Goal: Information Seeking & Learning: Learn about a topic

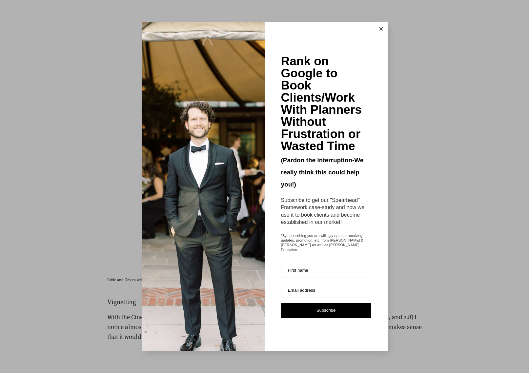
scroll to position [2937, 0]
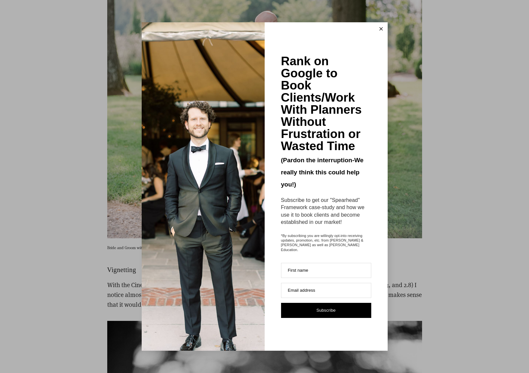
click at [378, 33] on button at bounding box center [380, 28] width 13 height 13
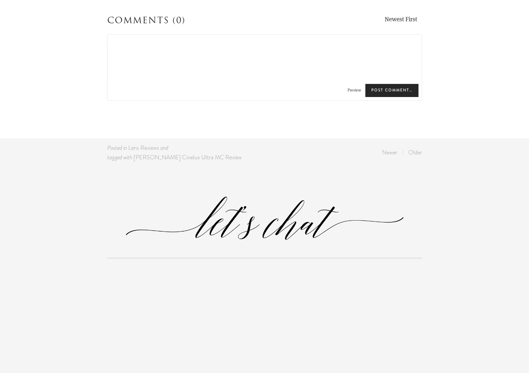
scroll to position [8516, 0]
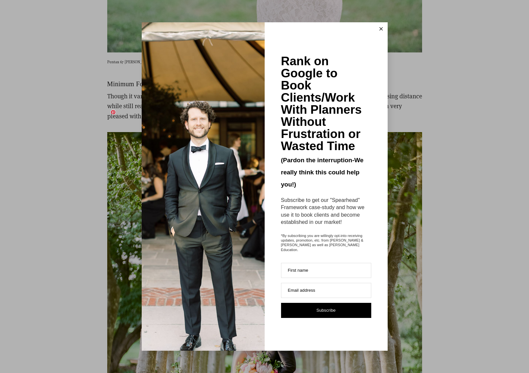
scroll to position [5816, 0]
click at [383, 32] on button at bounding box center [380, 28] width 13 height 13
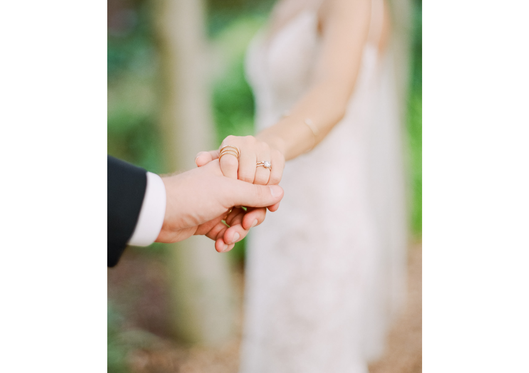
scroll to position [10136, 0]
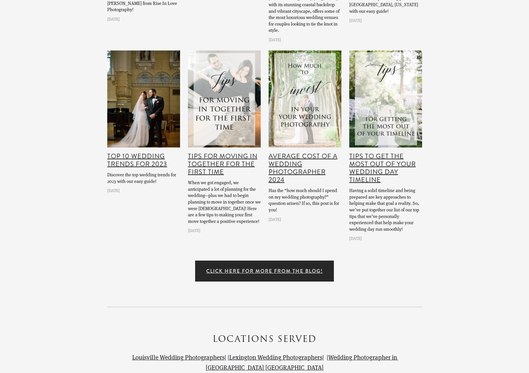
scroll to position [9503, 0]
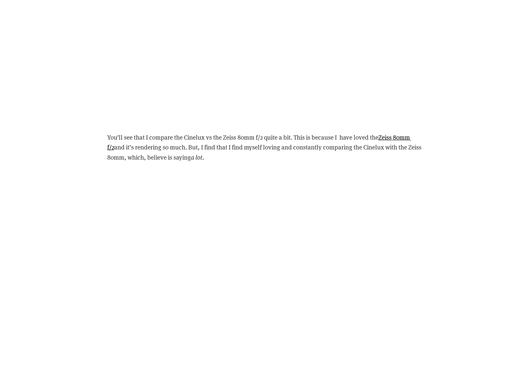
scroll to position [1185, 0]
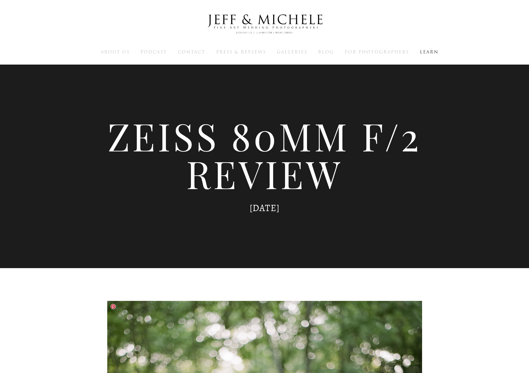
scroll to position [-1, 0]
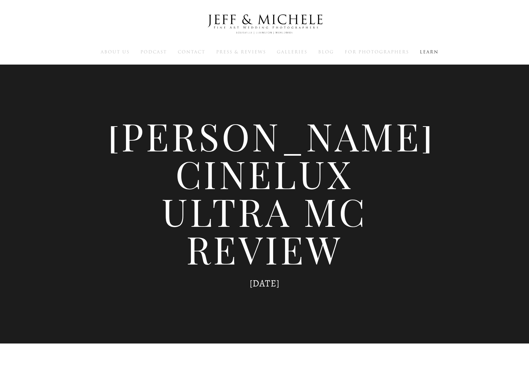
scroll to position [377, 0]
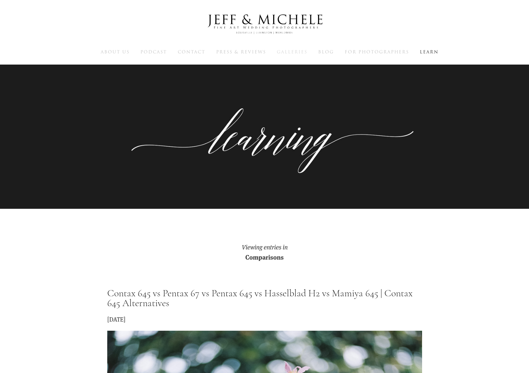
click at [289, 52] on span "Galleries" at bounding box center [292, 52] width 30 height 6
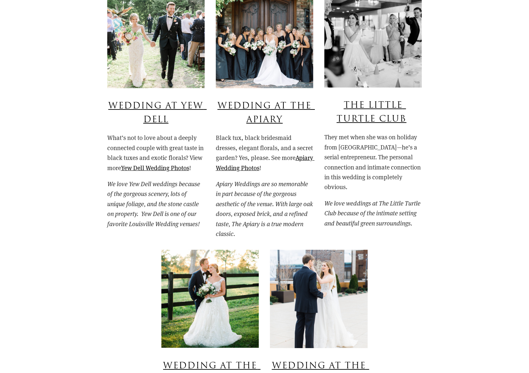
scroll to position [652, 0]
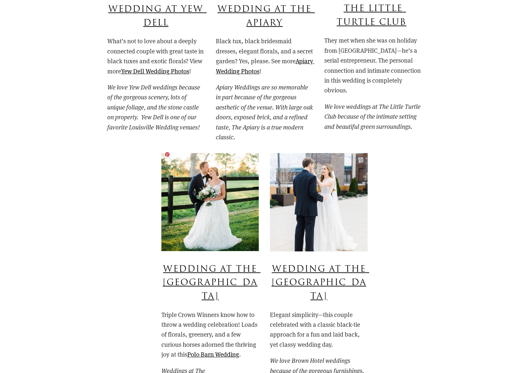
click at [224, 208] on img at bounding box center [209, 202] width 97 height 98
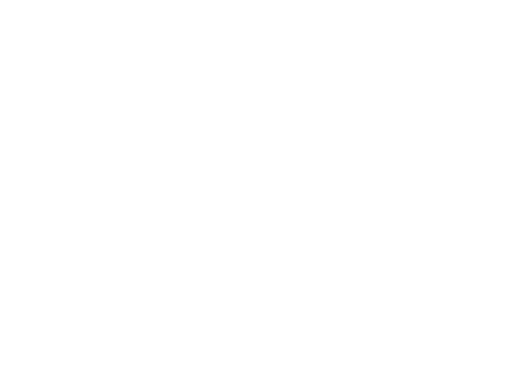
scroll to position [3309, 0]
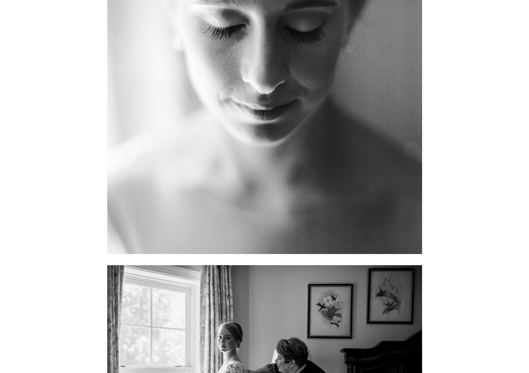
click at [337, 95] on img at bounding box center [264, 44] width 315 height 419
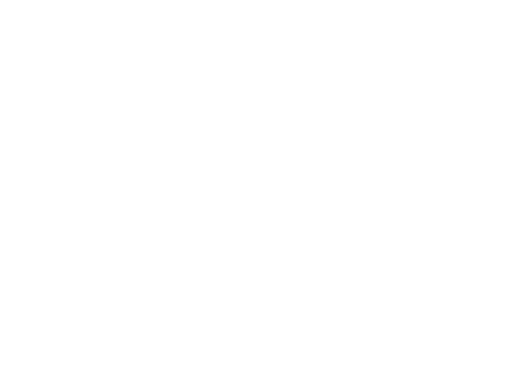
scroll to position [7348, 0]
